Goal: Transaction & Acquisition: Purchase product/service

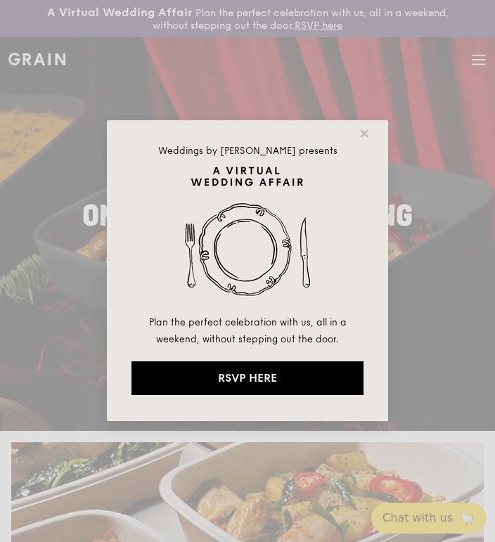
click at [361, 139] on icon at bounding box center [364, 133] width 13 height 13
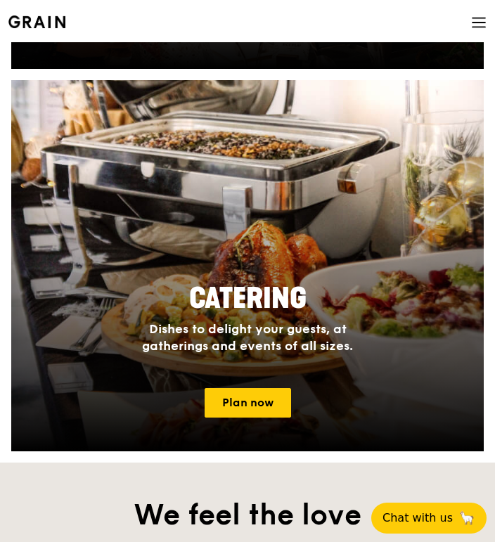
scroll to position [1129, 0]
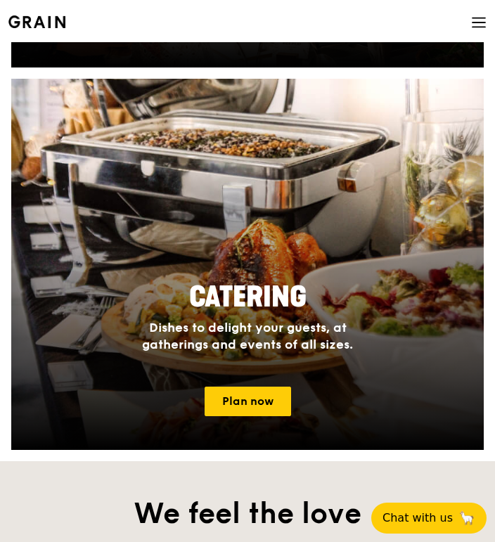
click at [255, 397] on link "Plan now" at bounding box center [248, 402] width 87 height 30
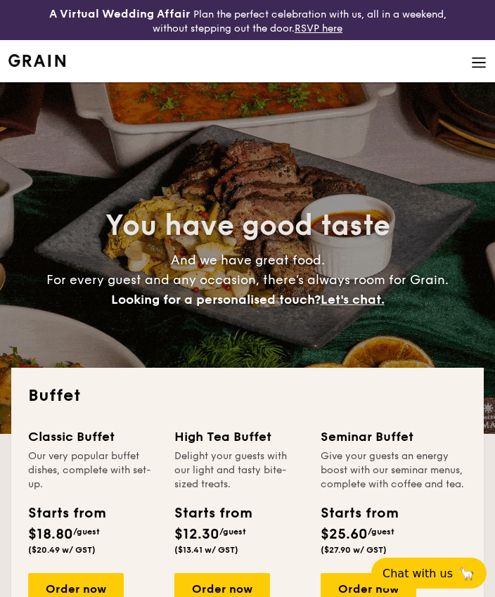
select select
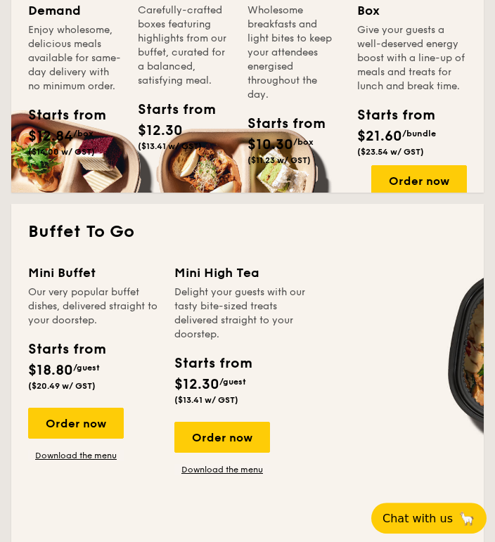
scroll to position [816, 0]
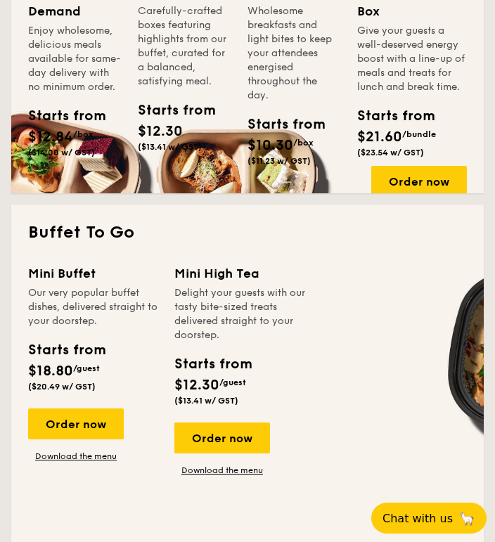
click at [90, 426] on div "Order now" at bounding box center [76, 424] width 96 height 31
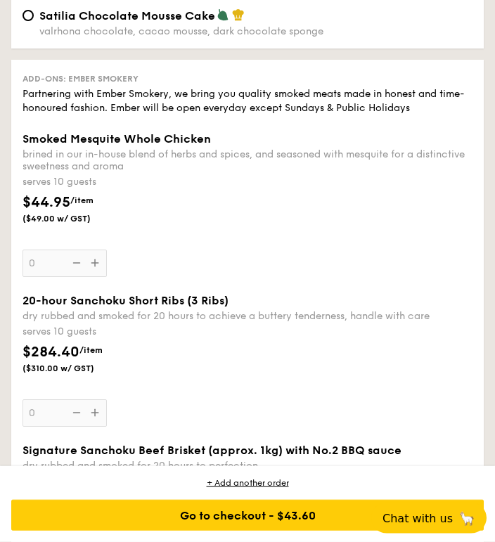
scroll to position [2205, 0]
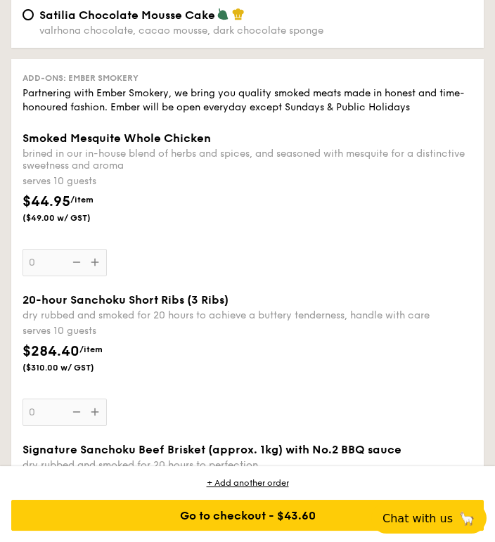
click at [17, 276] on div "Smoked Mesquite Whole Chicken brined in our in-house blend of herbs and spices,…" at bounding box center [247, 204] width 461 height 145
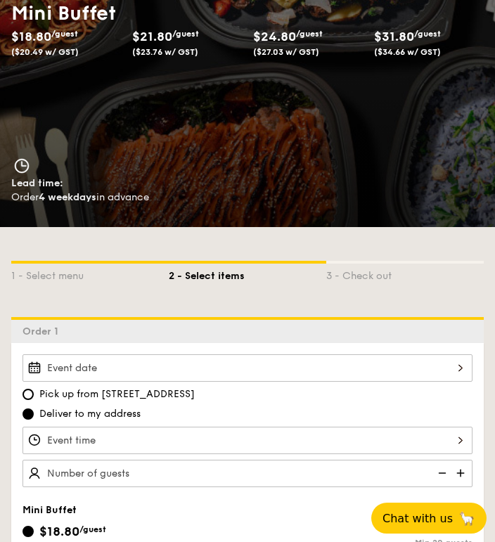
scroll to position [0, 0]
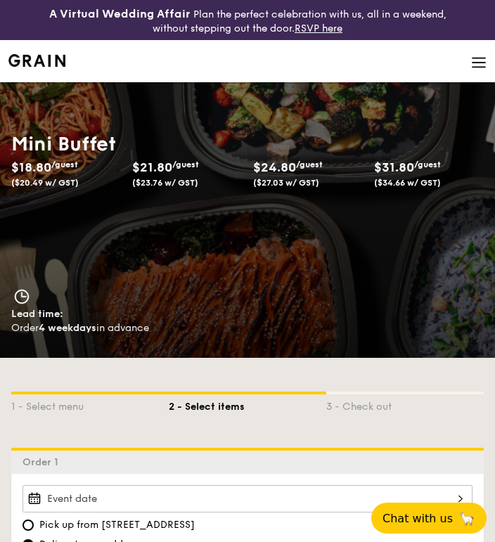
select select
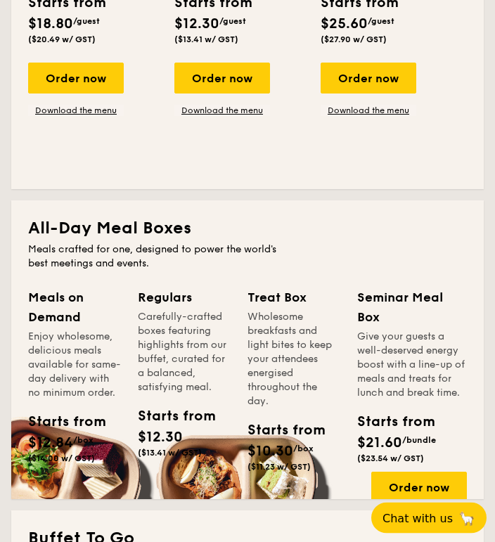
scroll to position [511, 0]
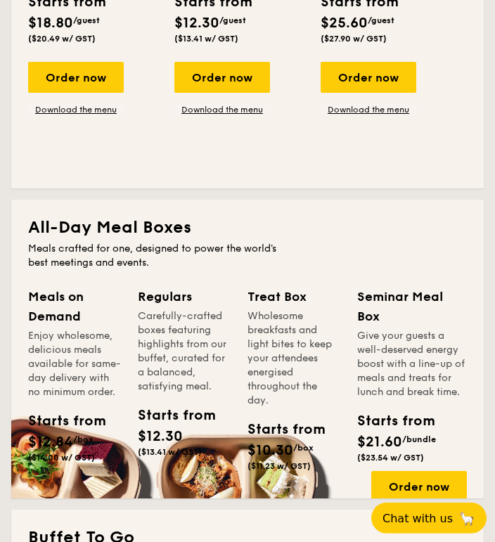
click at [62, 451] on span "$12.84" at bounding box center [50, 442] width 45 height 17
click at [53, 312] on div "Meals on Demand" at bounding box center [74, 306] width 93 height 39
click at [74, 485] on div "Meals on Demand Enjoy wholesome, delicious meals available for same-day deliver…" at bounding box center [83, 394] width 110 height 215
click at [66, 451] on span "$12.84" at bounding box center [50, 442] width 45 height 17
click at [420, 485] on div "Order now" at bounding box center [419, 486] width 96 height 31
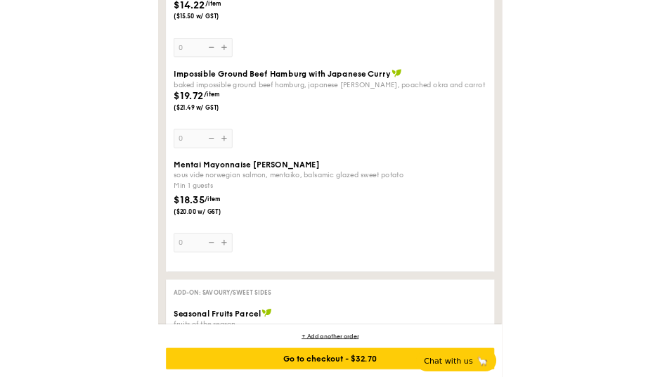
scroll to position [1039, 0]
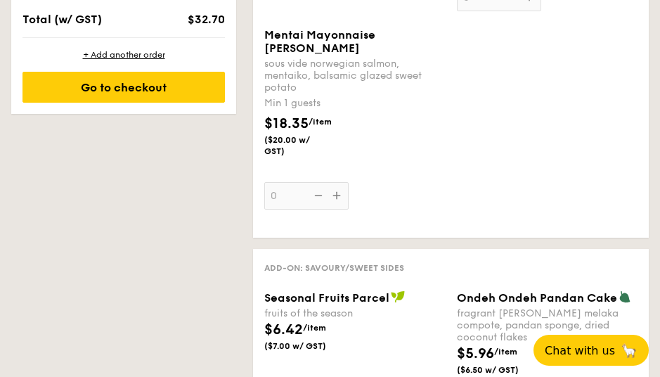
click at [382, 369] on div "$6.42 /item ($7.00 w/ GST)" at bounding box center [355, 343] width 193 height 49
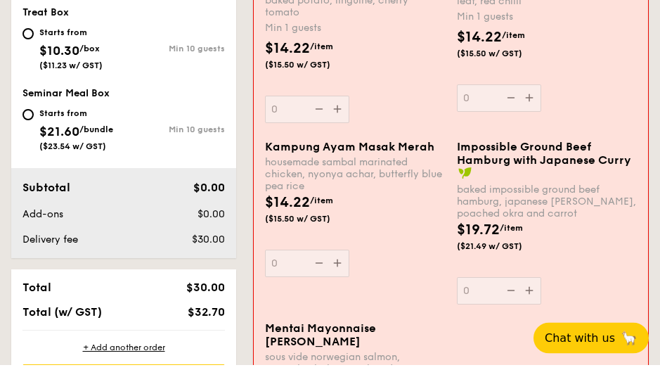
scroll to position [1182, 0]
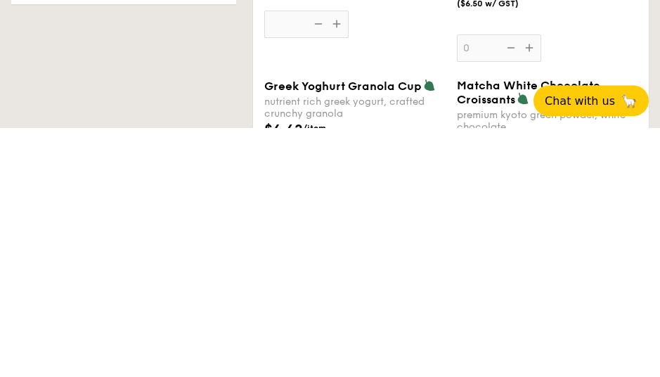
type input "0"
